Goal: Task Accomplishment & Management: Use online tool/utility

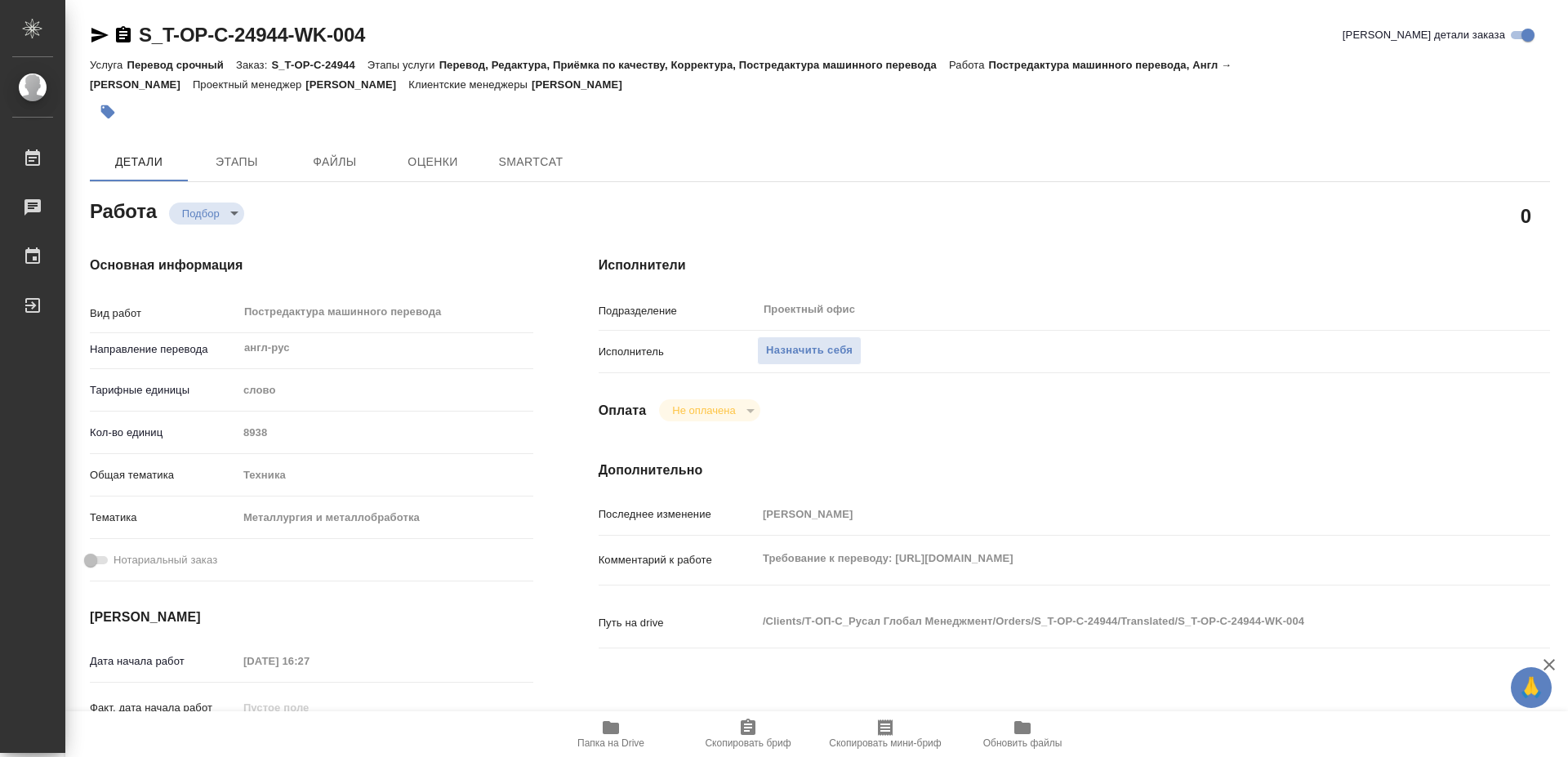
type textarea "x"
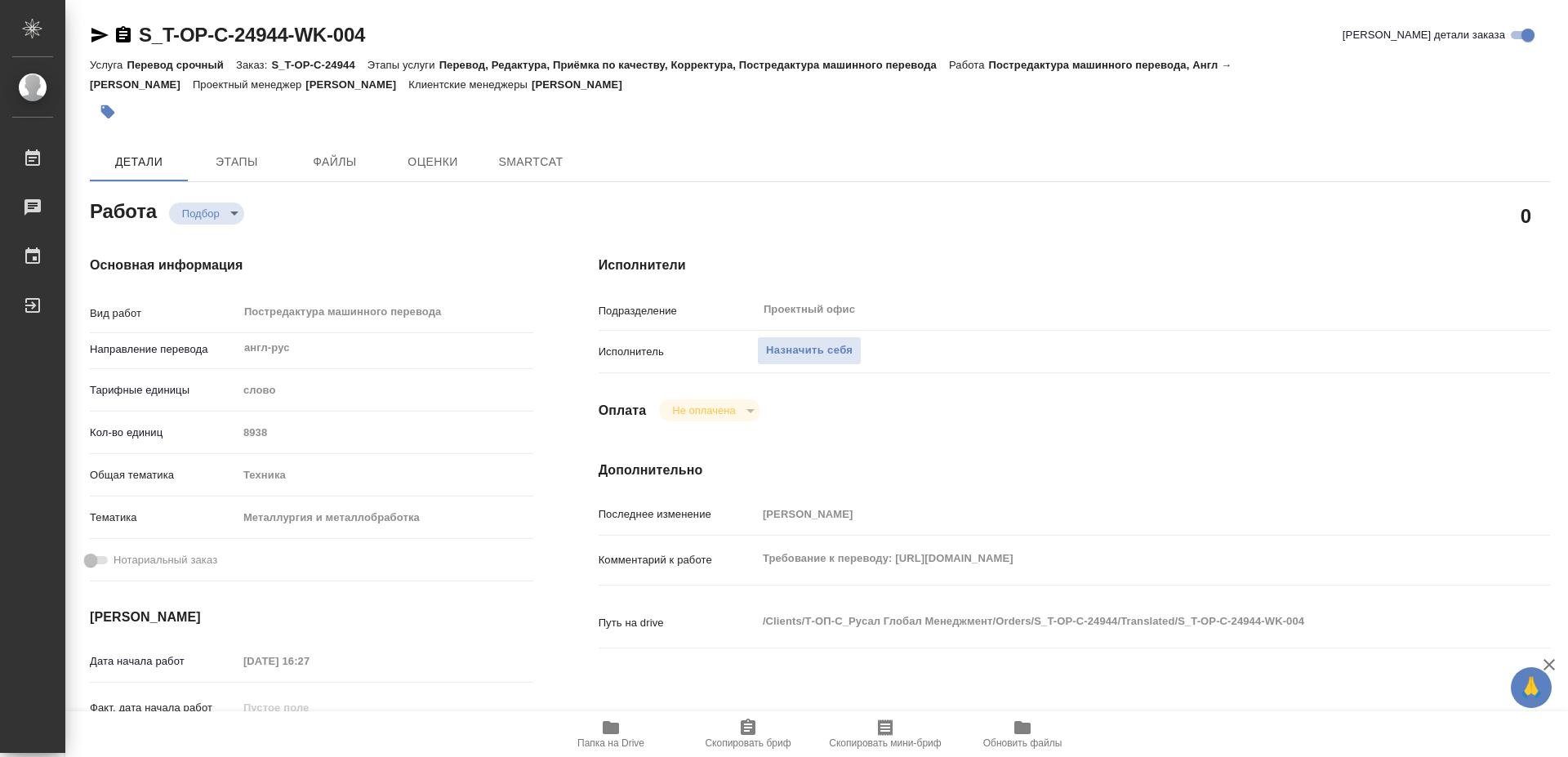
type textarea "x"
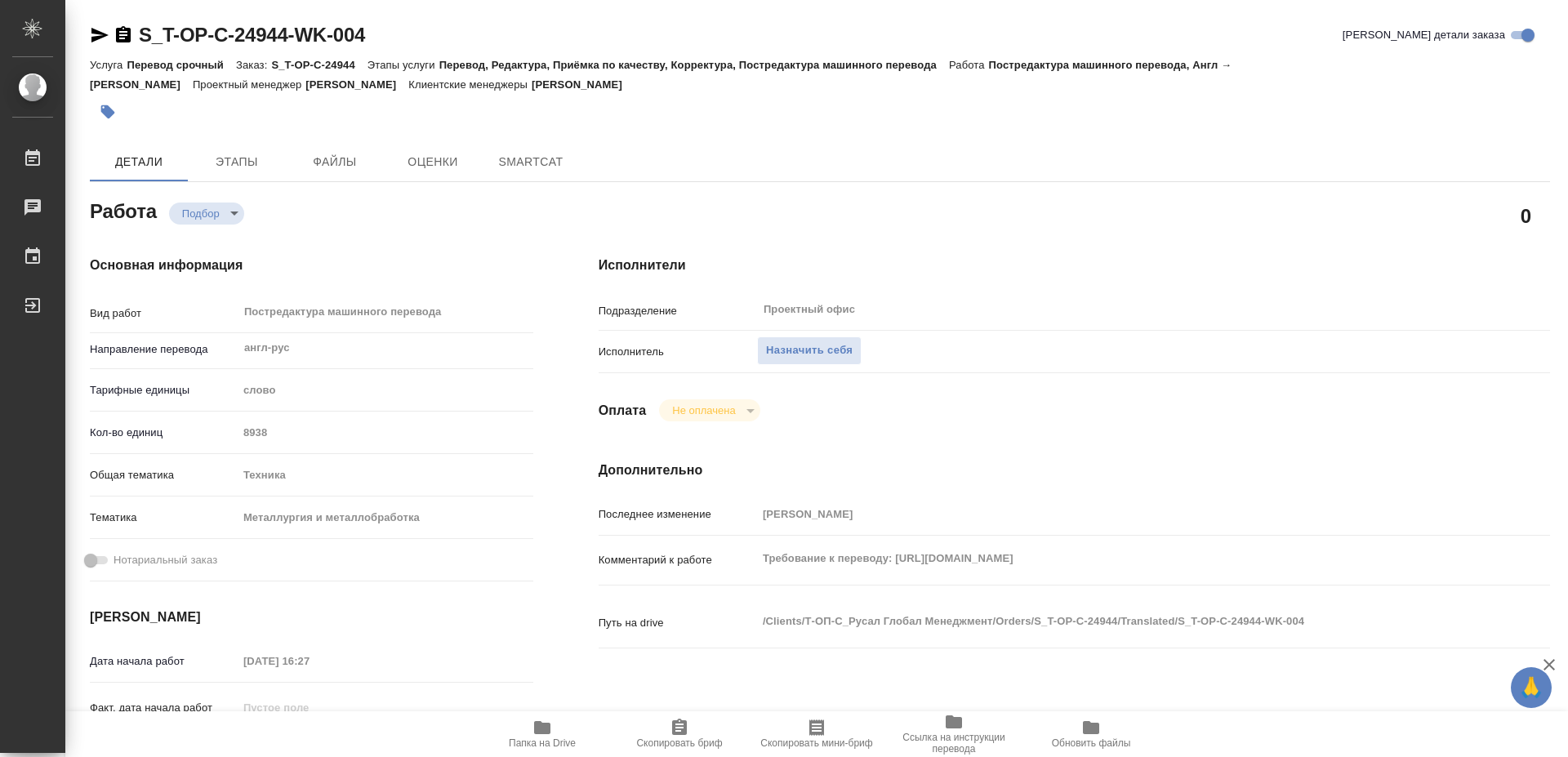
type textarea "x"
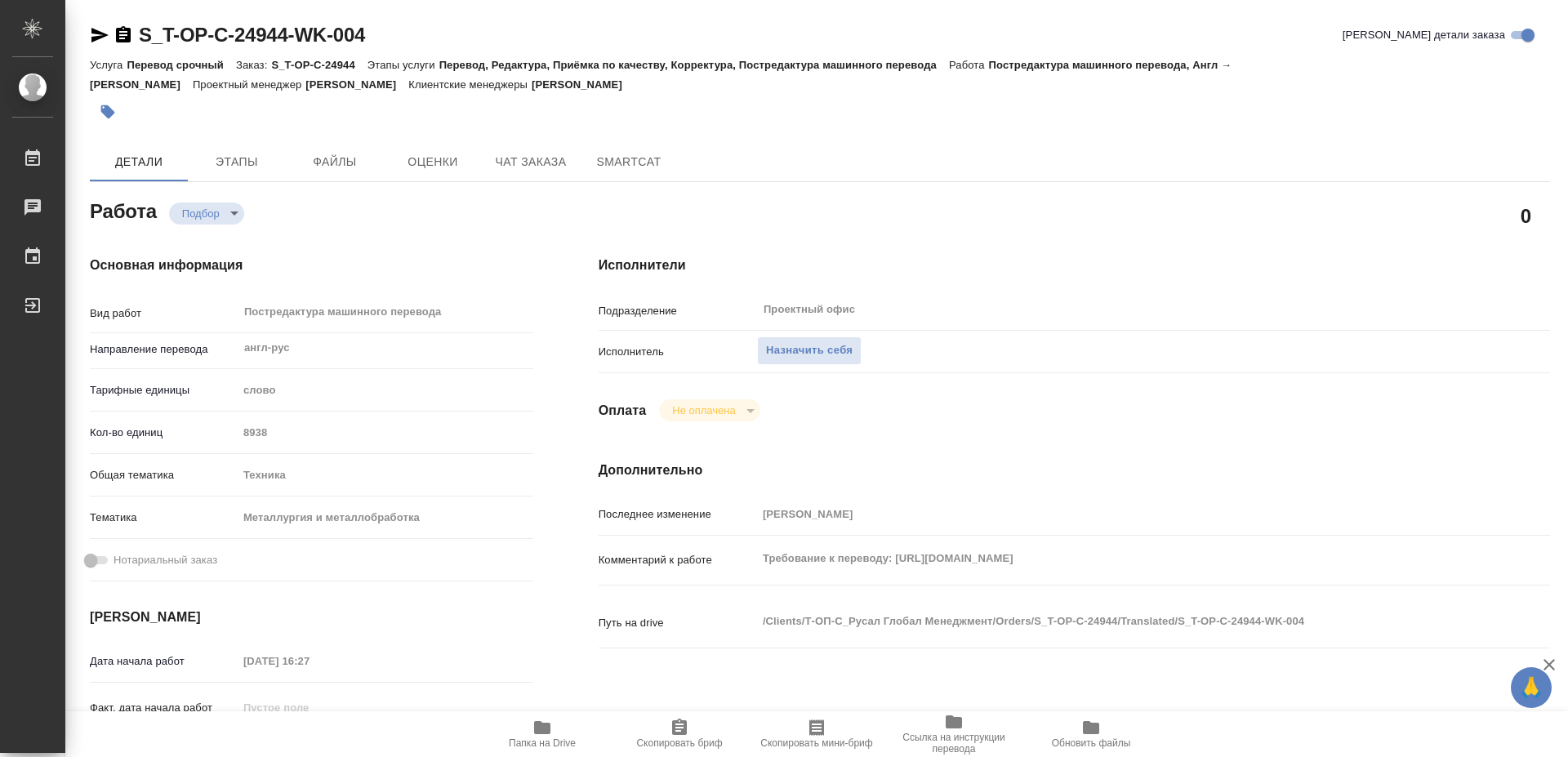
type textarea "x"
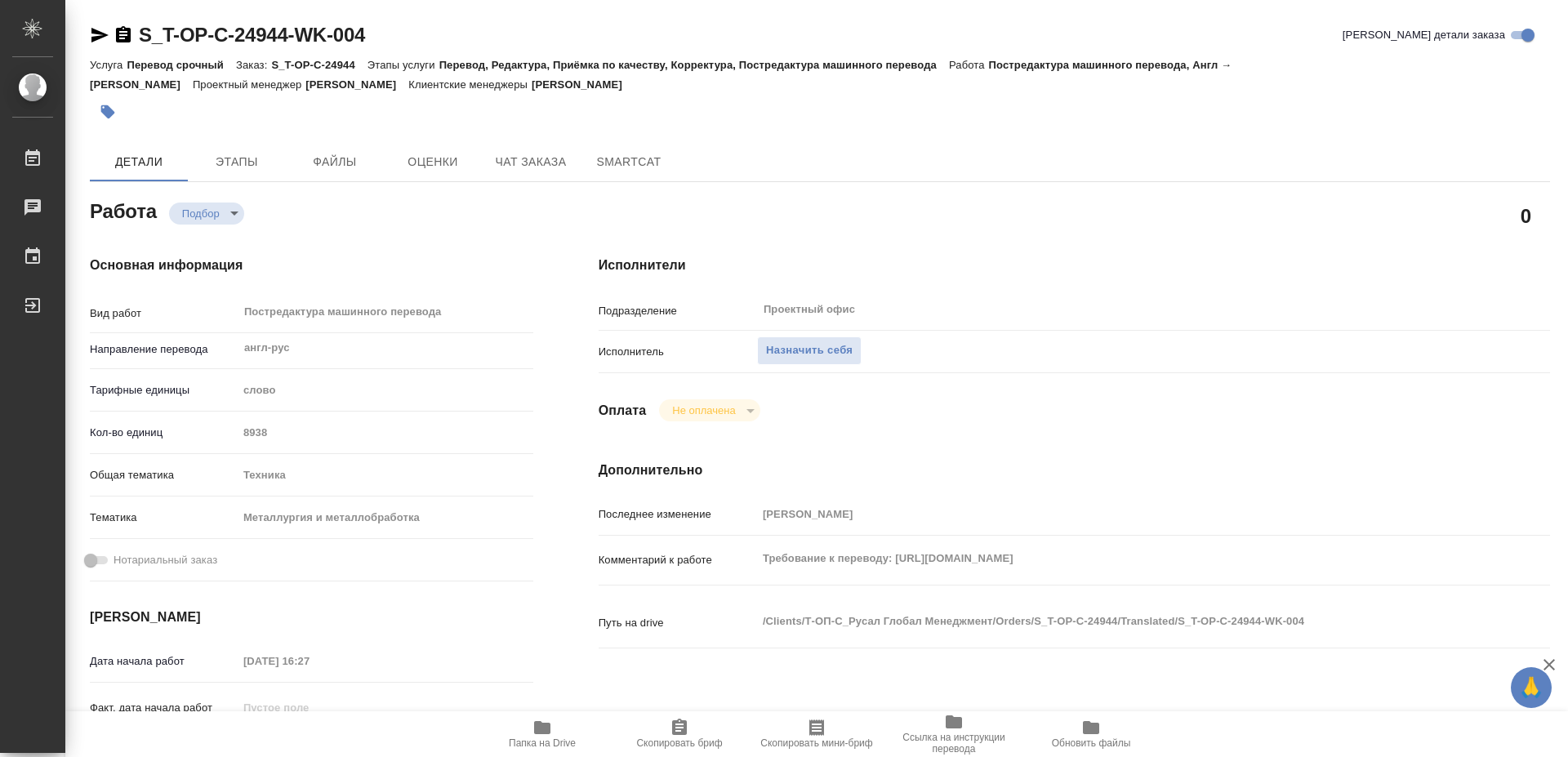
type textarea "x"
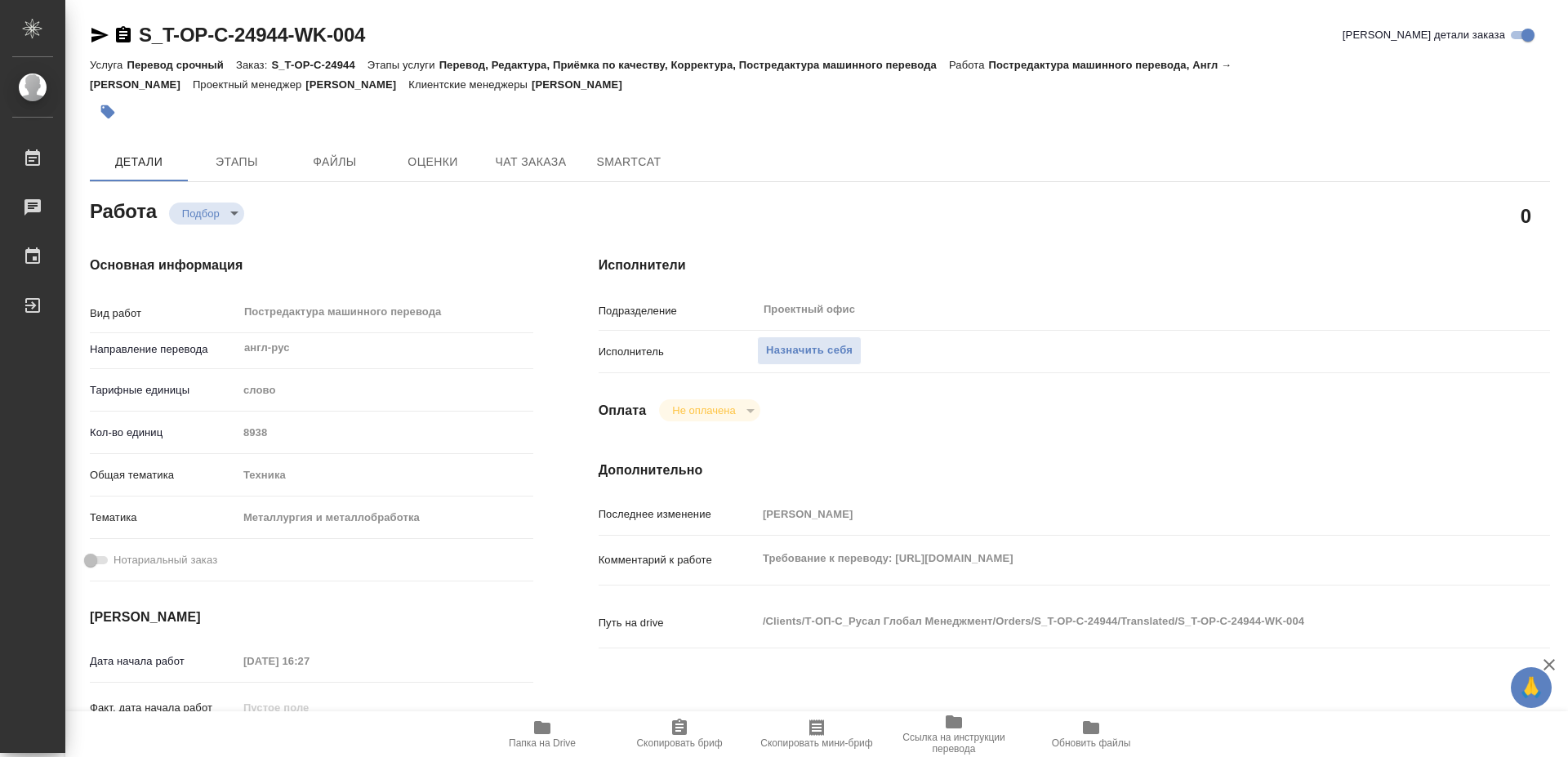
click at [546, 732] on icon "button" at bounding box center [541, 726] width 16 height 13
click at [833, 341] on span "Назначить себя" at bounding box center [809, 349] width 86 height 18
type textarea "x"
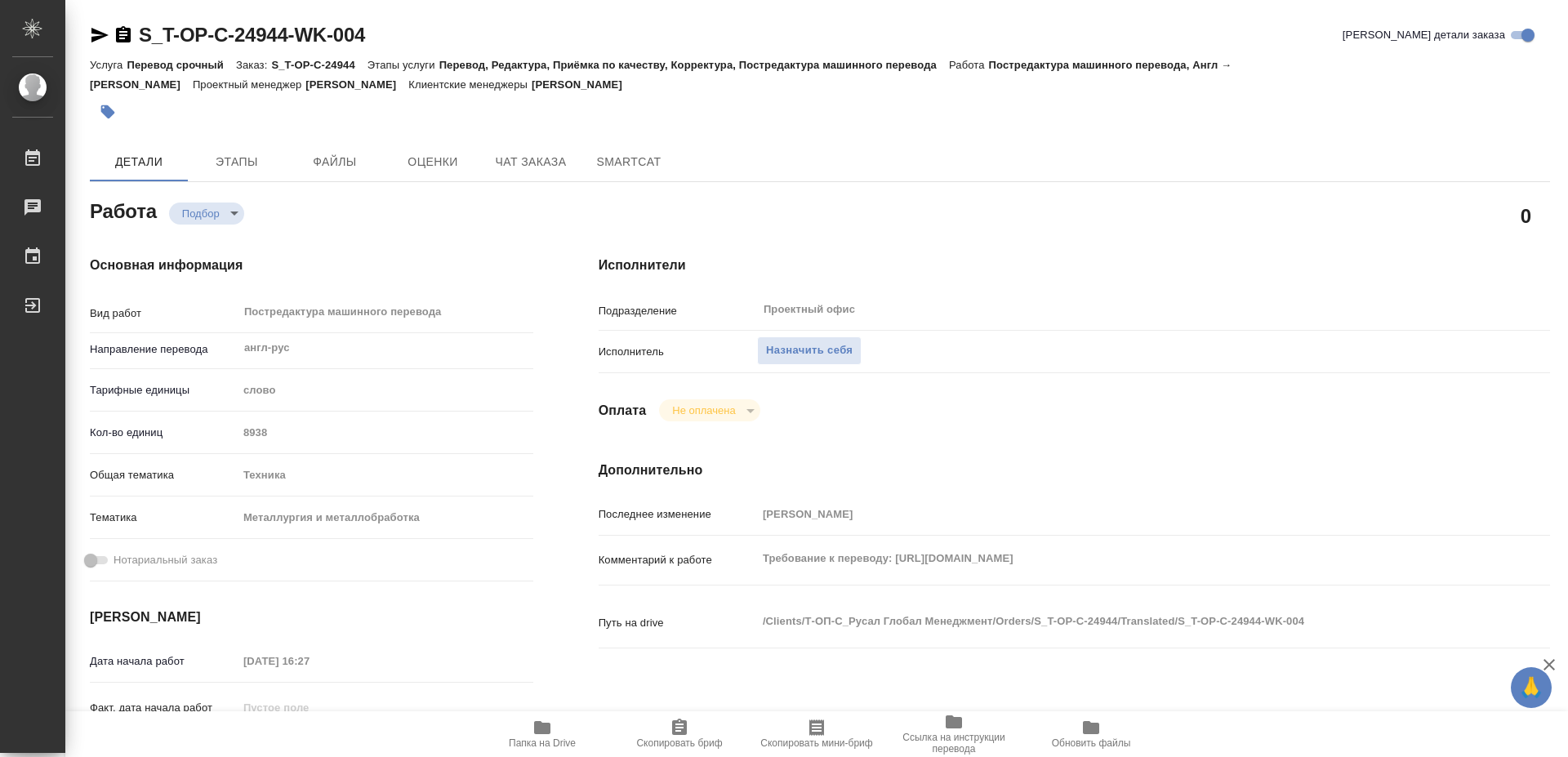
type textarea "x"
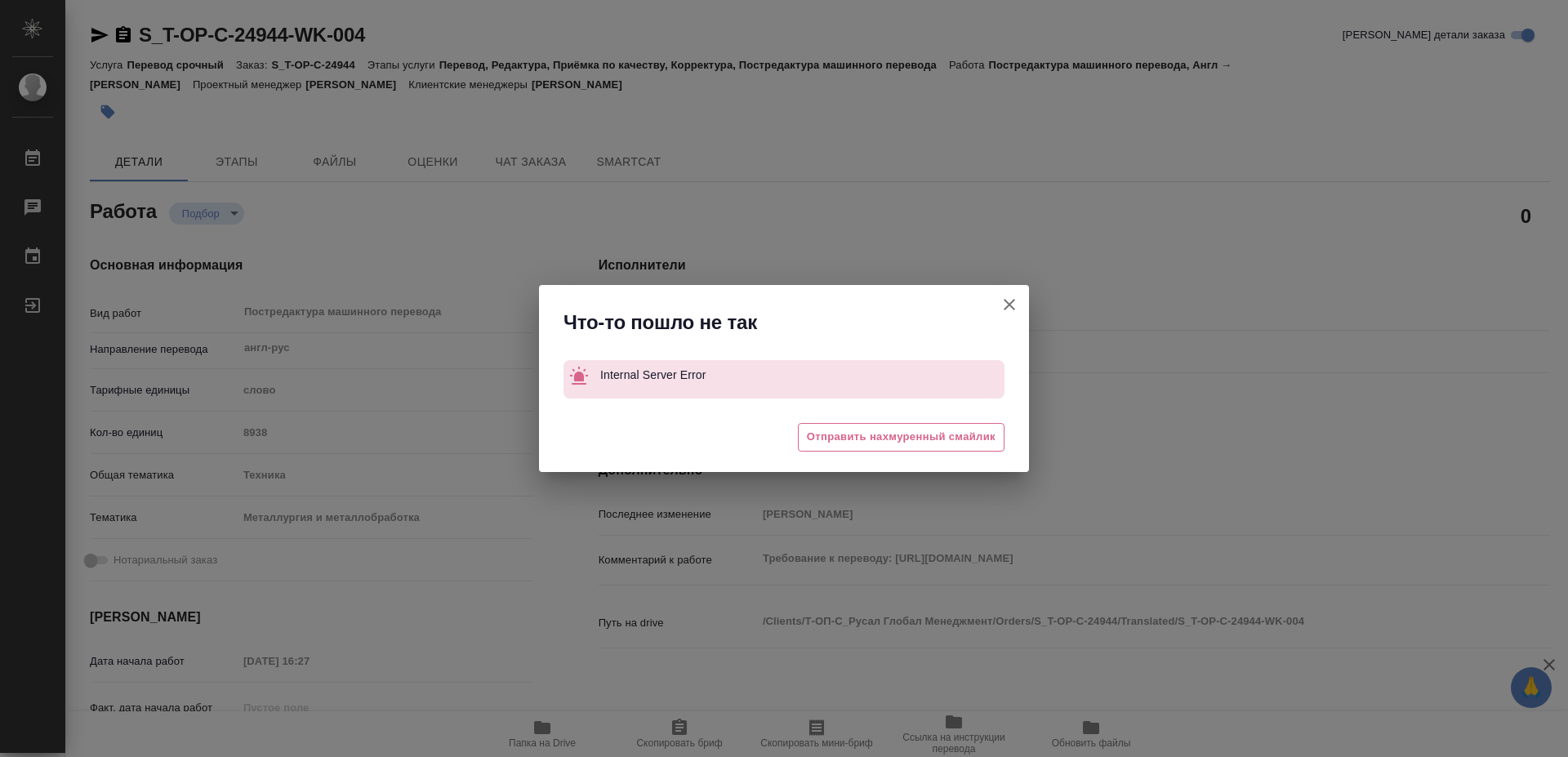
click at [1006, 308] on icon "button" at bounding box center [1009, 305] width 12 height 12
type textarea "x"
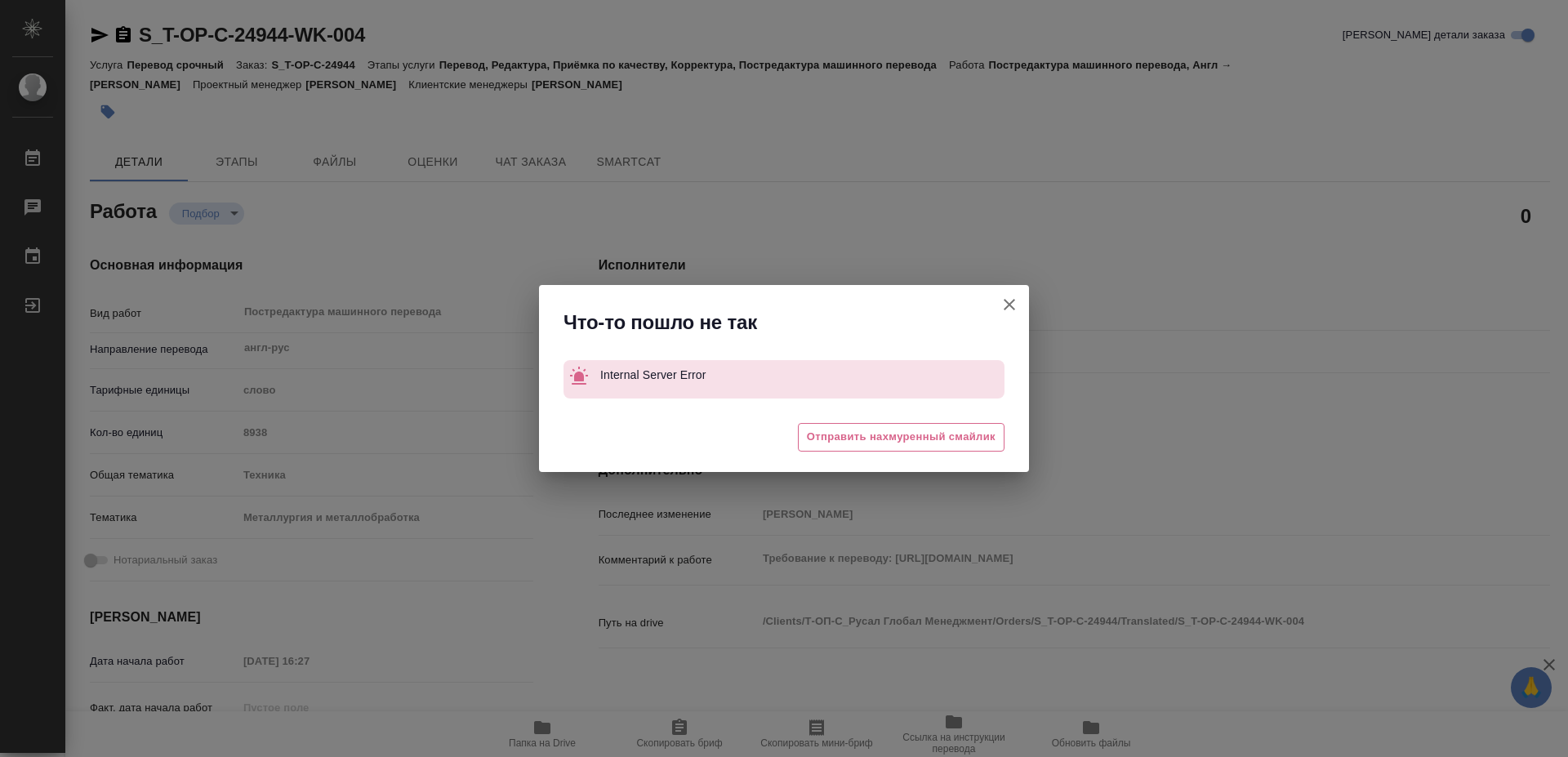
type textarea "x"
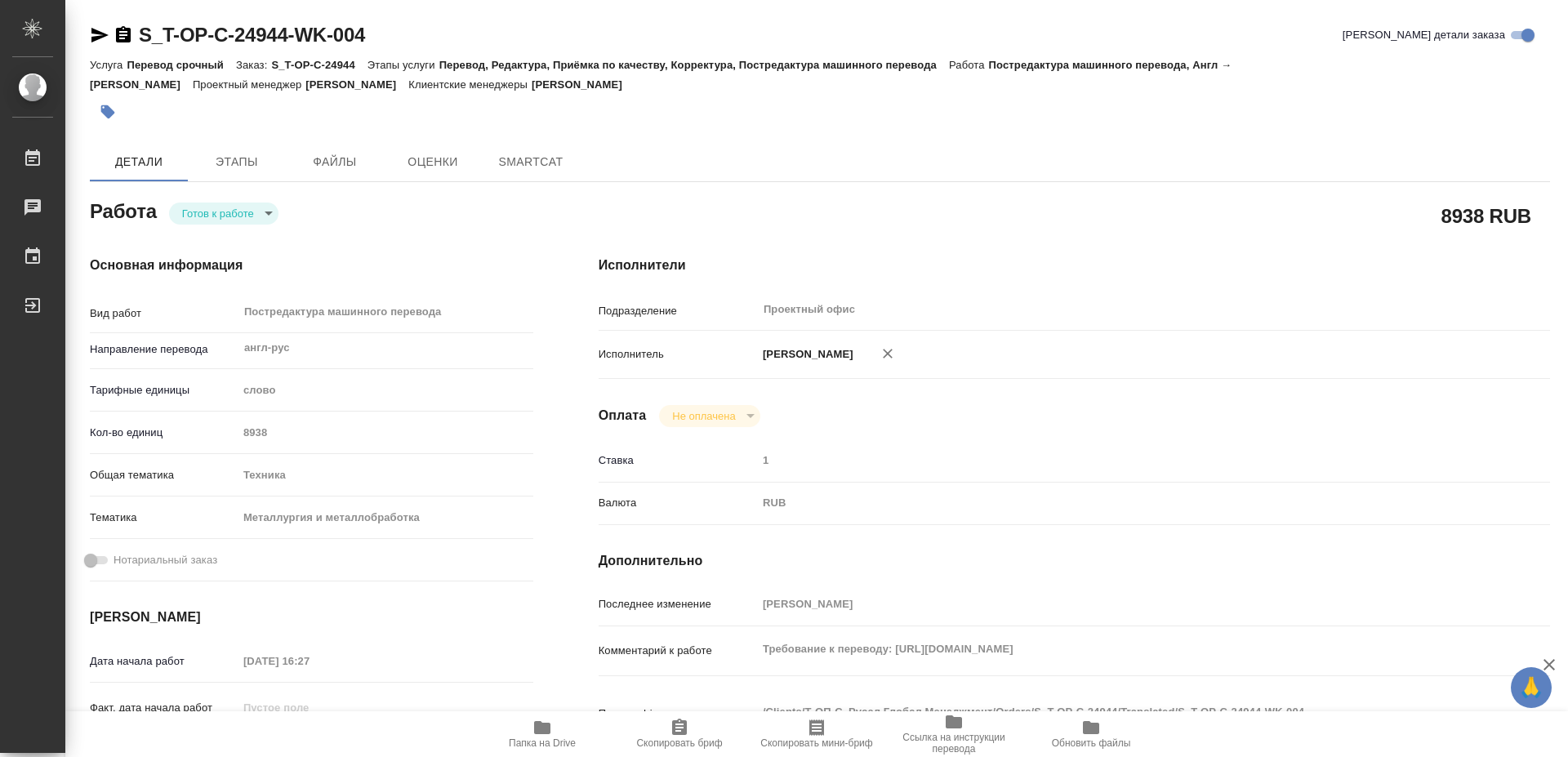
type textarea "x"
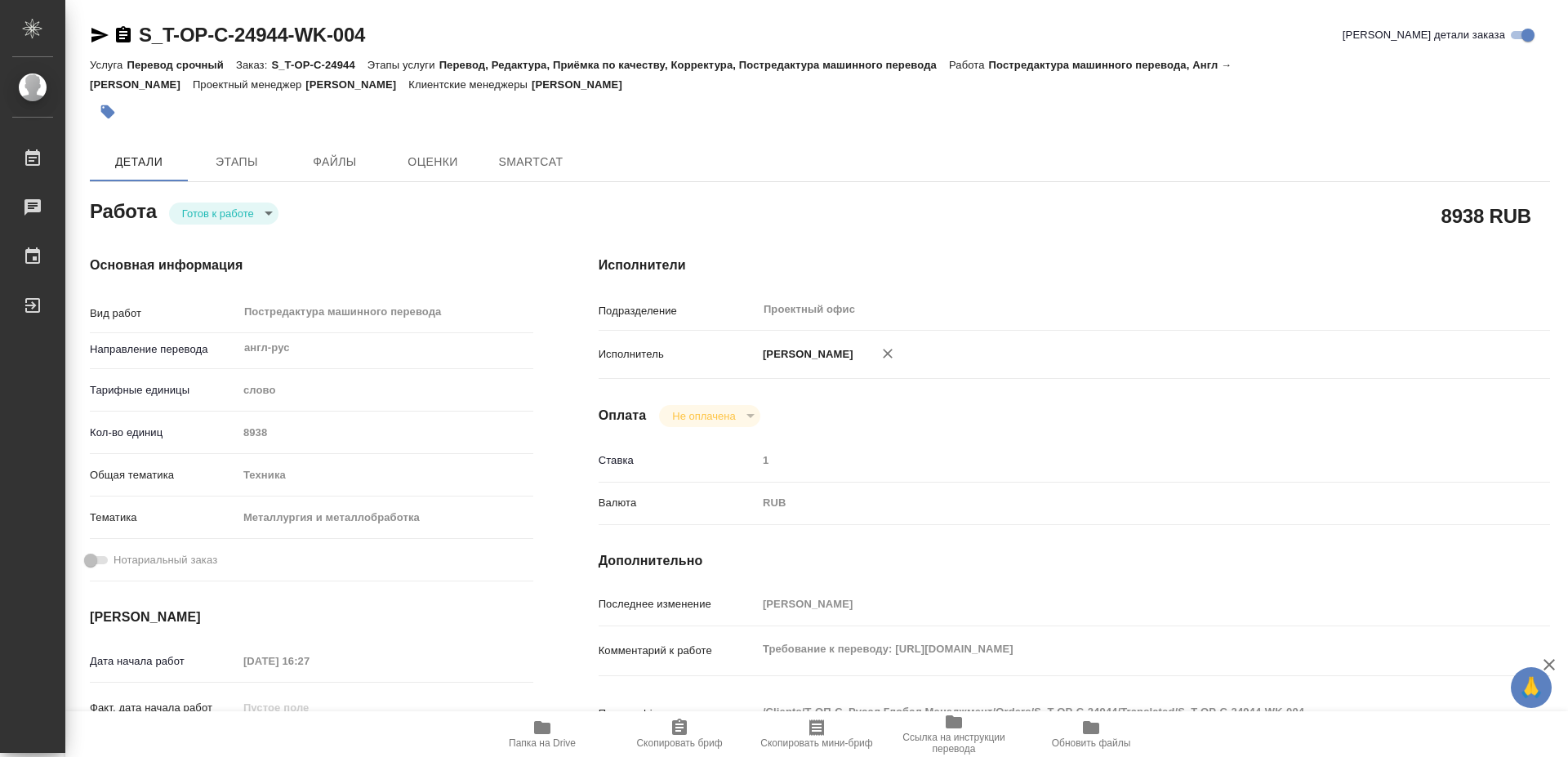
type textarea "x"
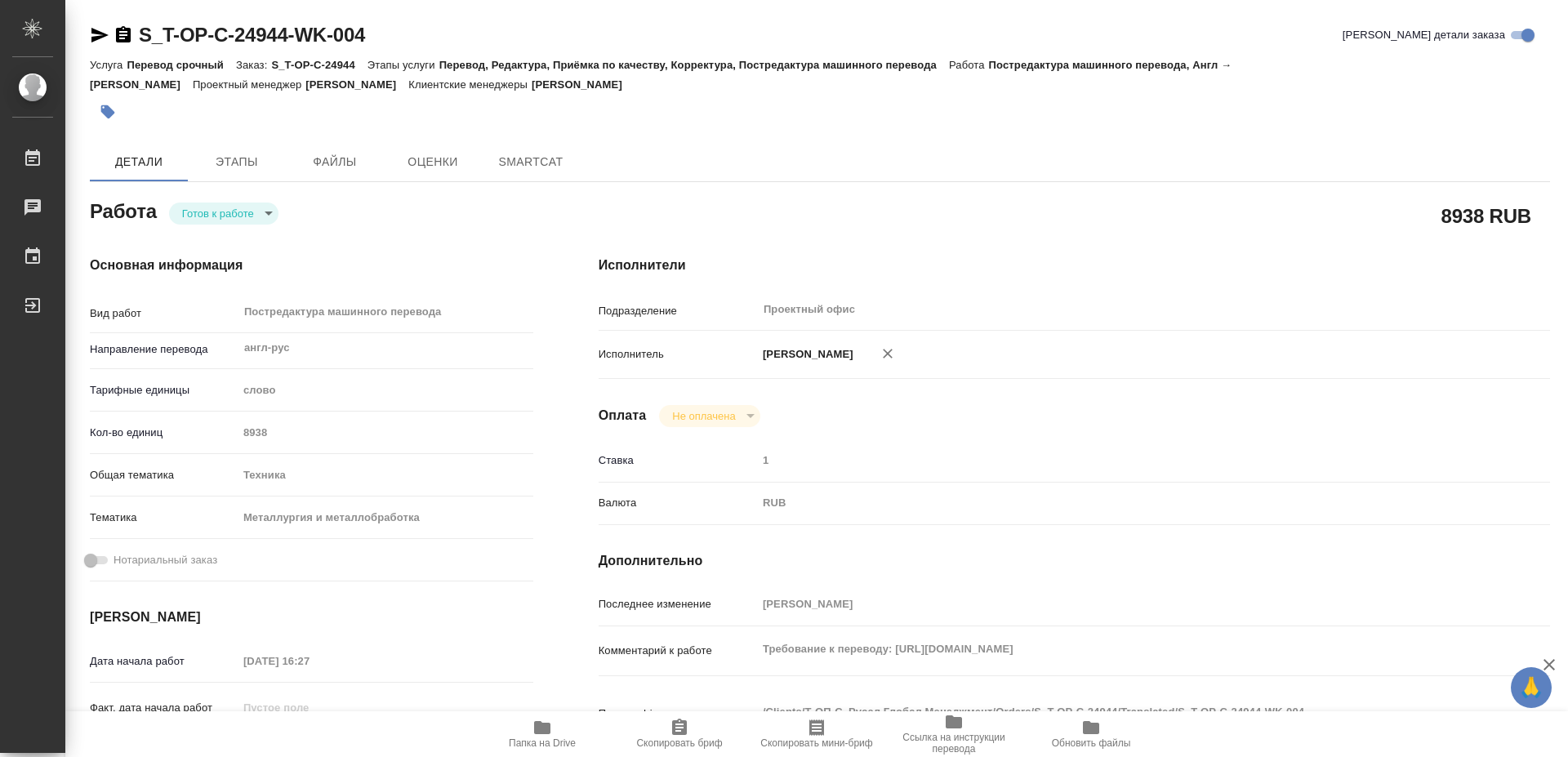
type textarea "x"
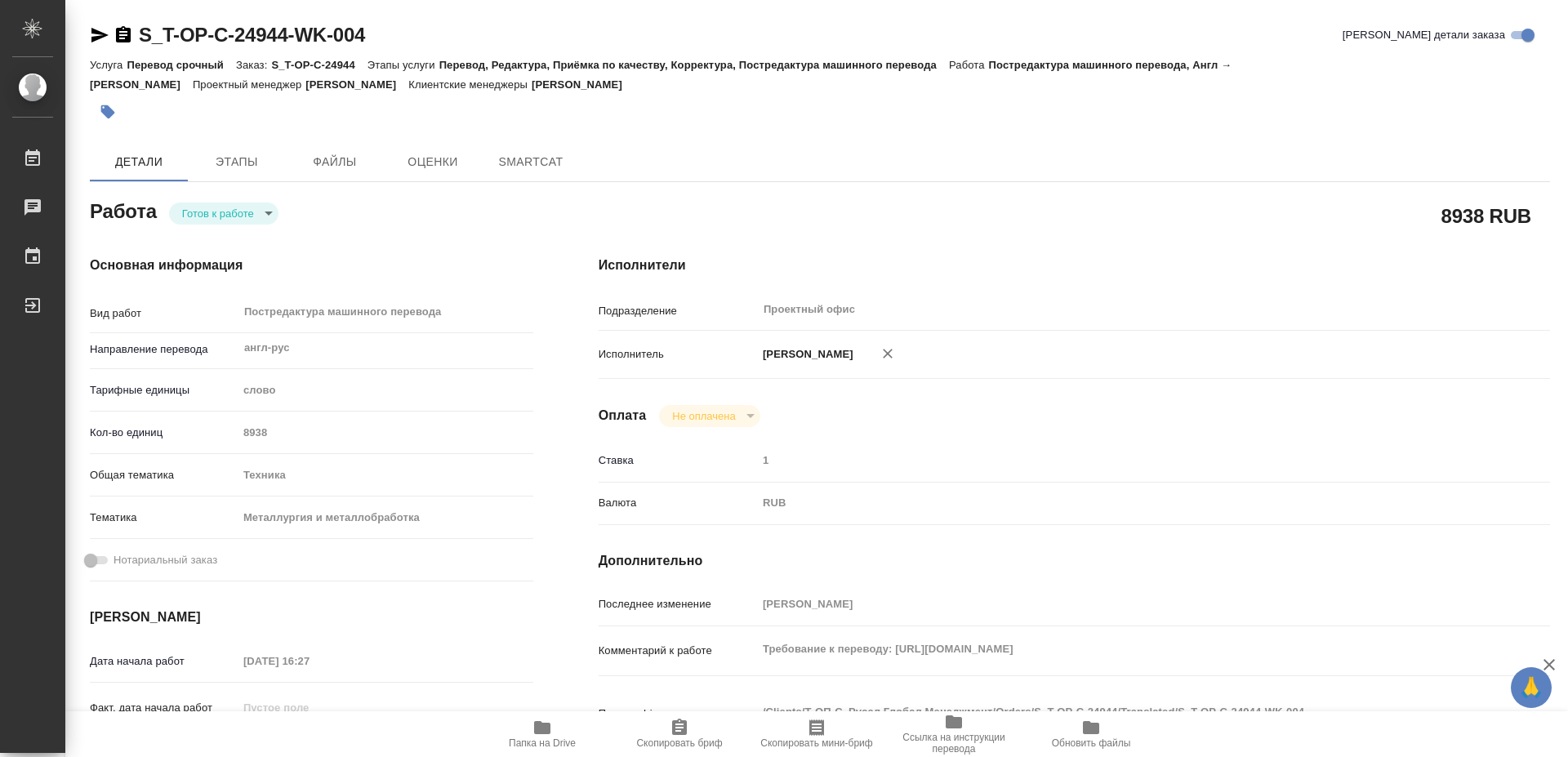
type textarea "x"
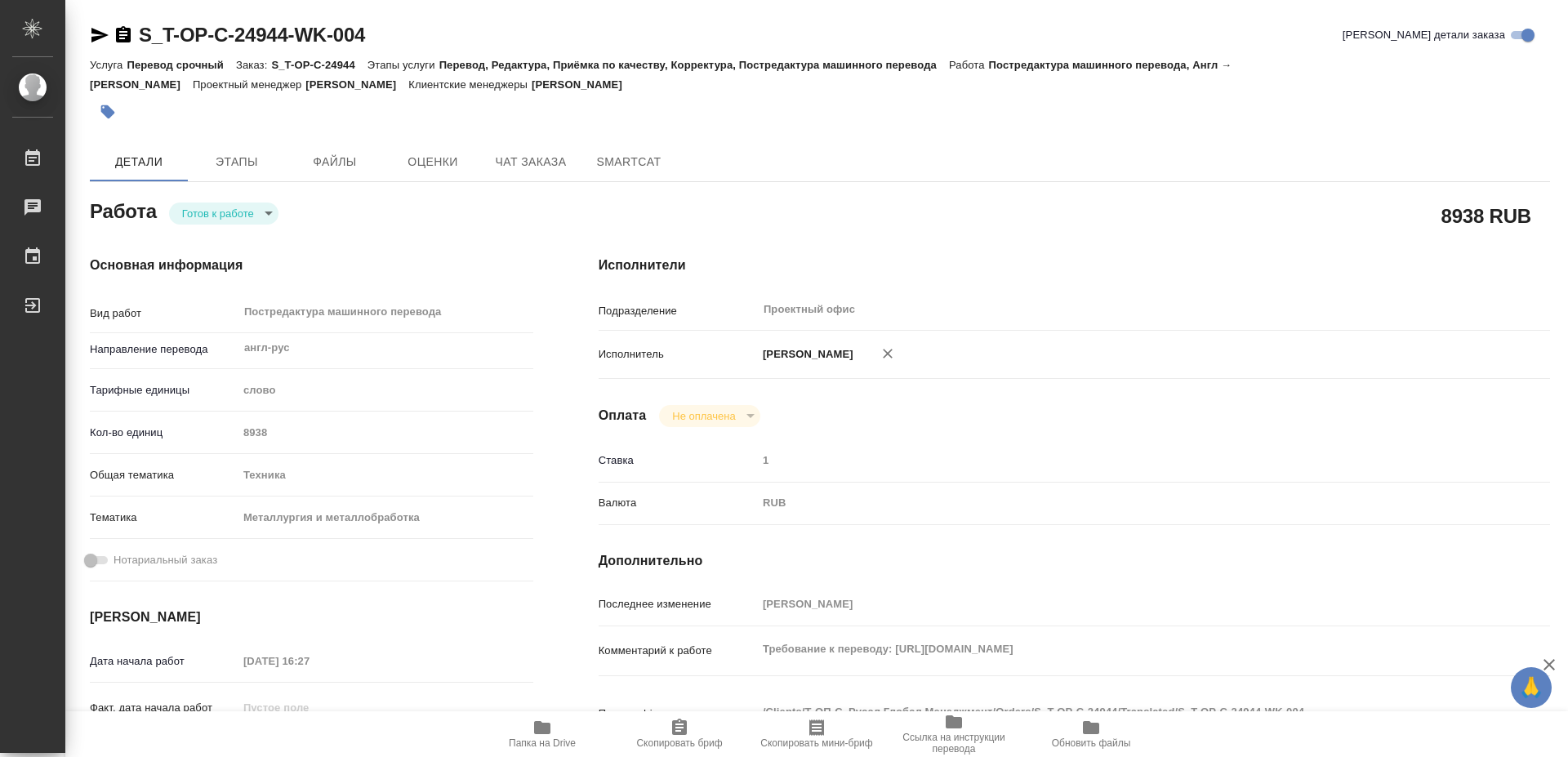
type textarea "x"
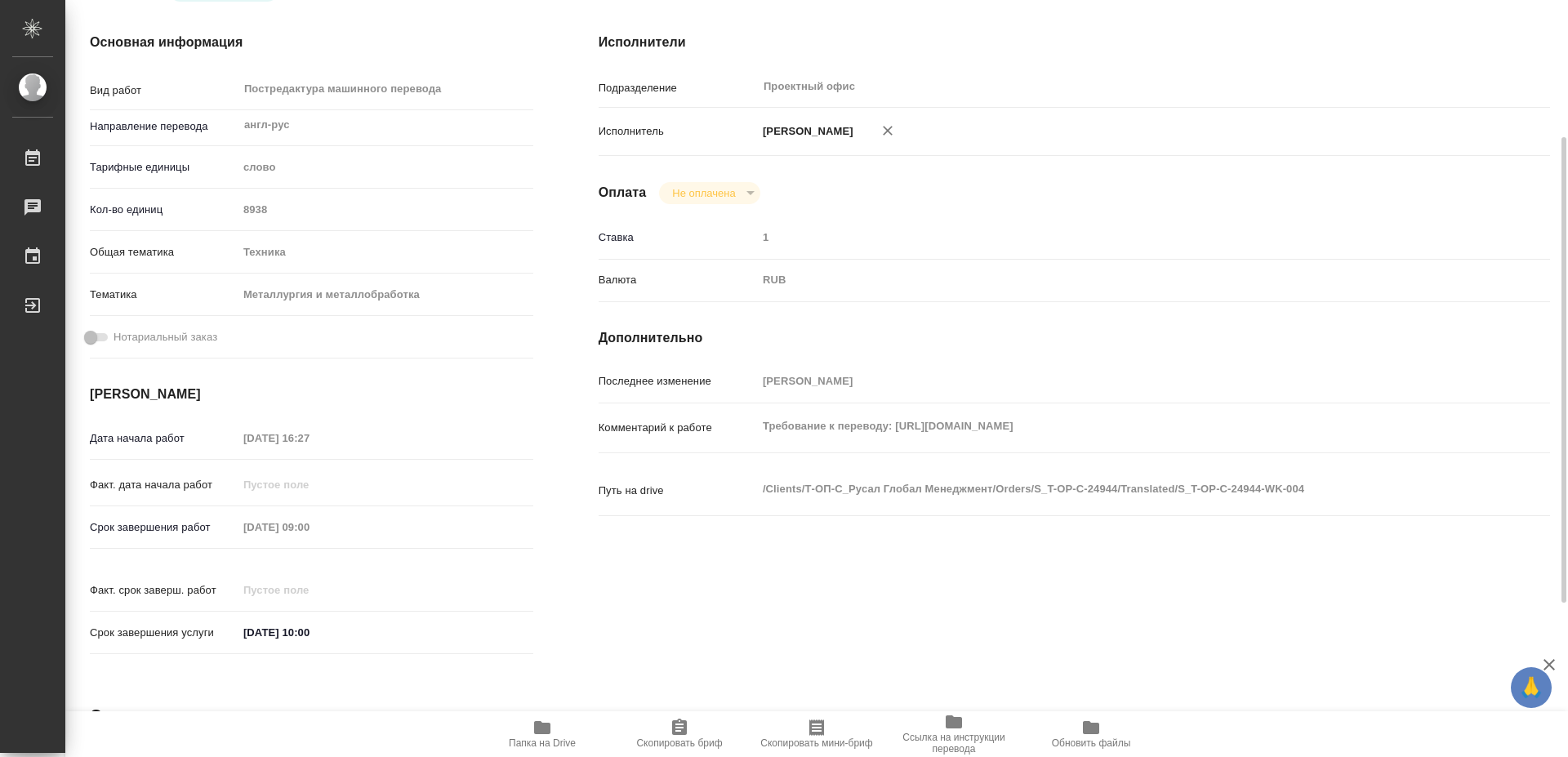
scroll to position [139, 0]
